Goal: Register for event/course

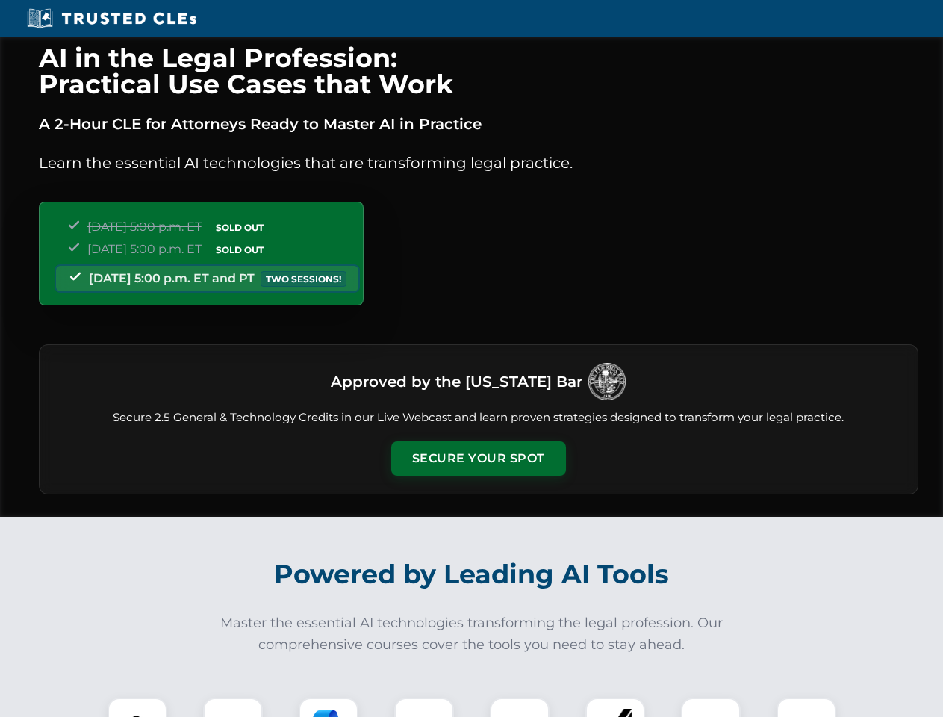
click at [478, 459] on button "Secure Your Spot" at bounding box center [478, 458] width 175 height 34
click at [137, 707] on img at bounding box center [137, 727] width 43 height 43
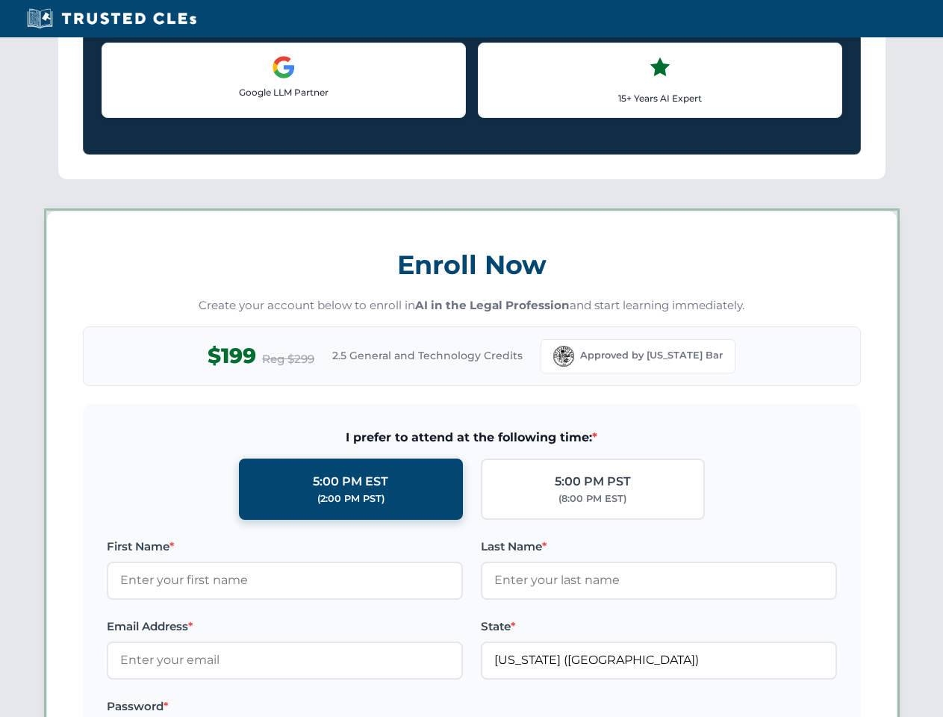
click at [329, 707] on label "Password *" at bounding box center [285, 706] width 356 height 18
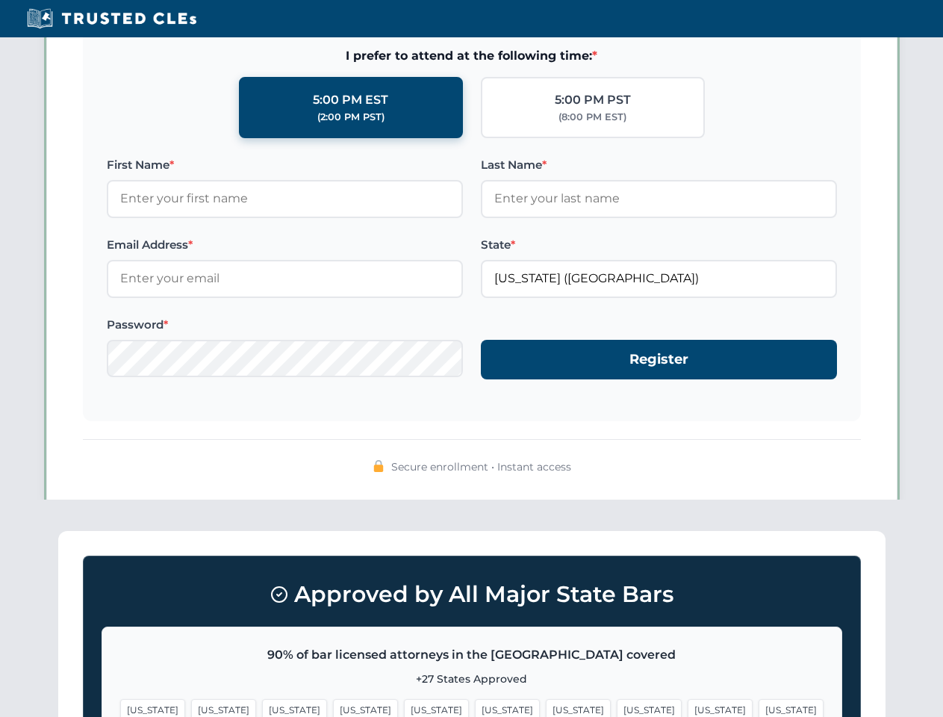
click at [688, 707] on span "[US_STATE]" at bounding box center [720, 710] width 65 height 22
